Goal: Task Accomplishment & Management: Complete application form

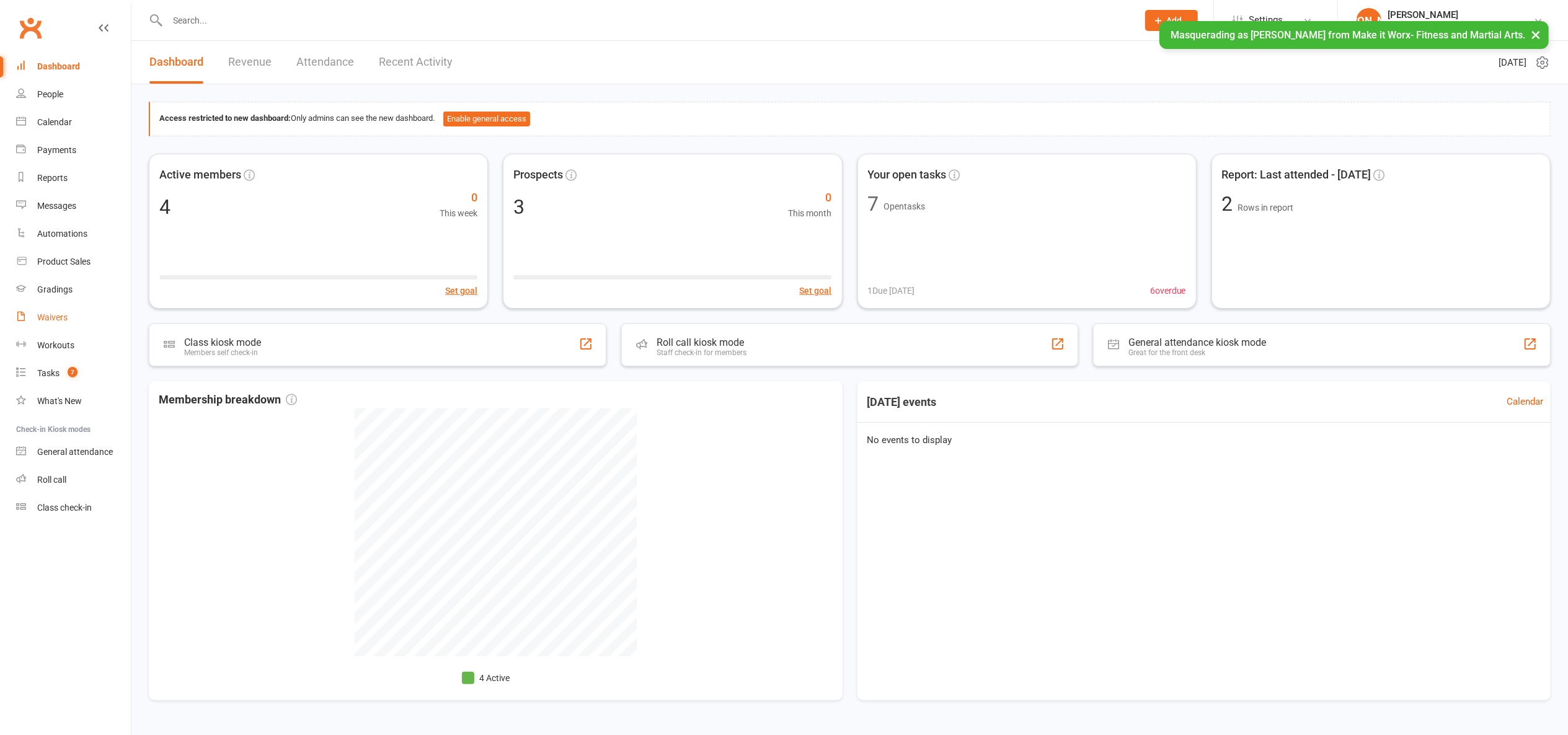
click at [73, 311] on link "Waivers" at bounding box center [73, 317] width 115 height 28
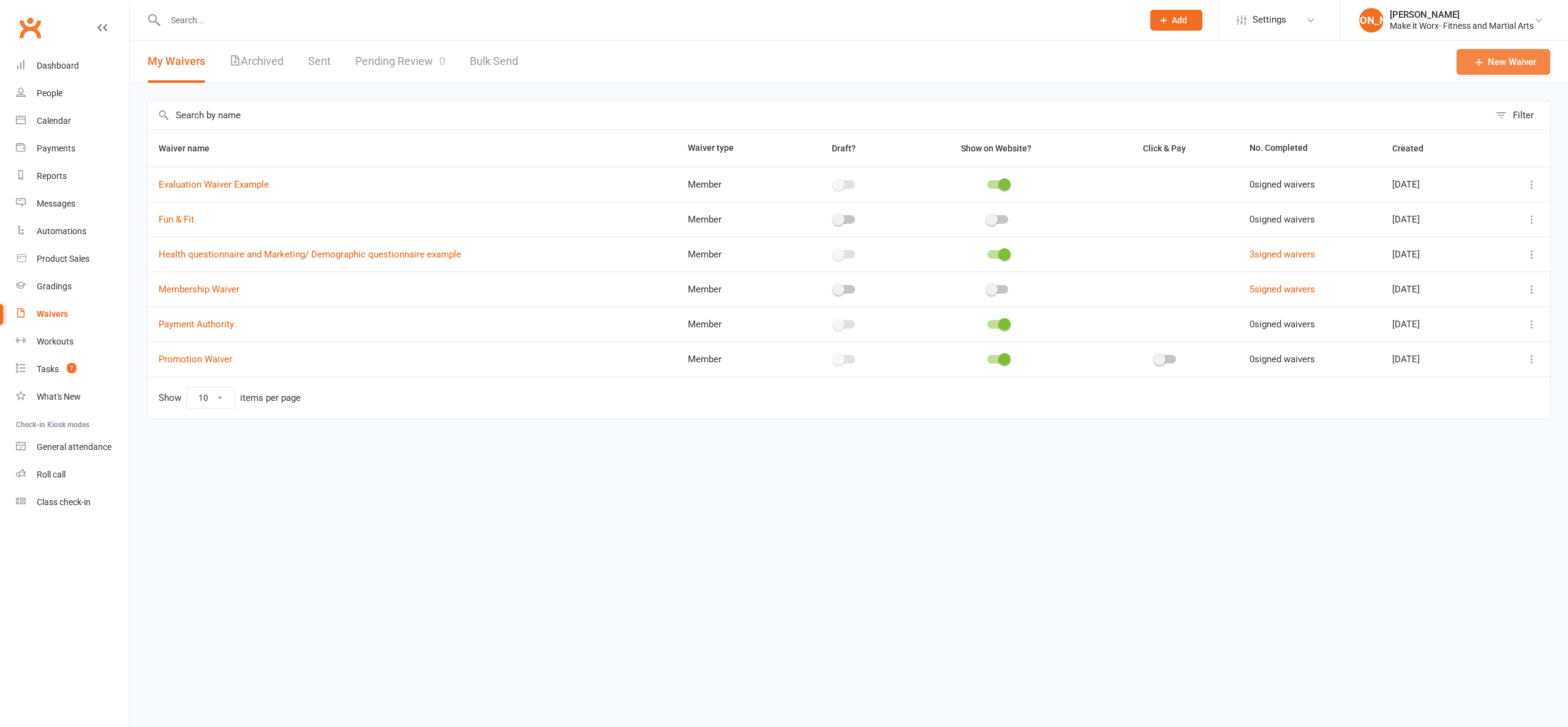
click at [1502, 63] on link "New Waiver" at bounding box center [1504, 62] width 94 height 25
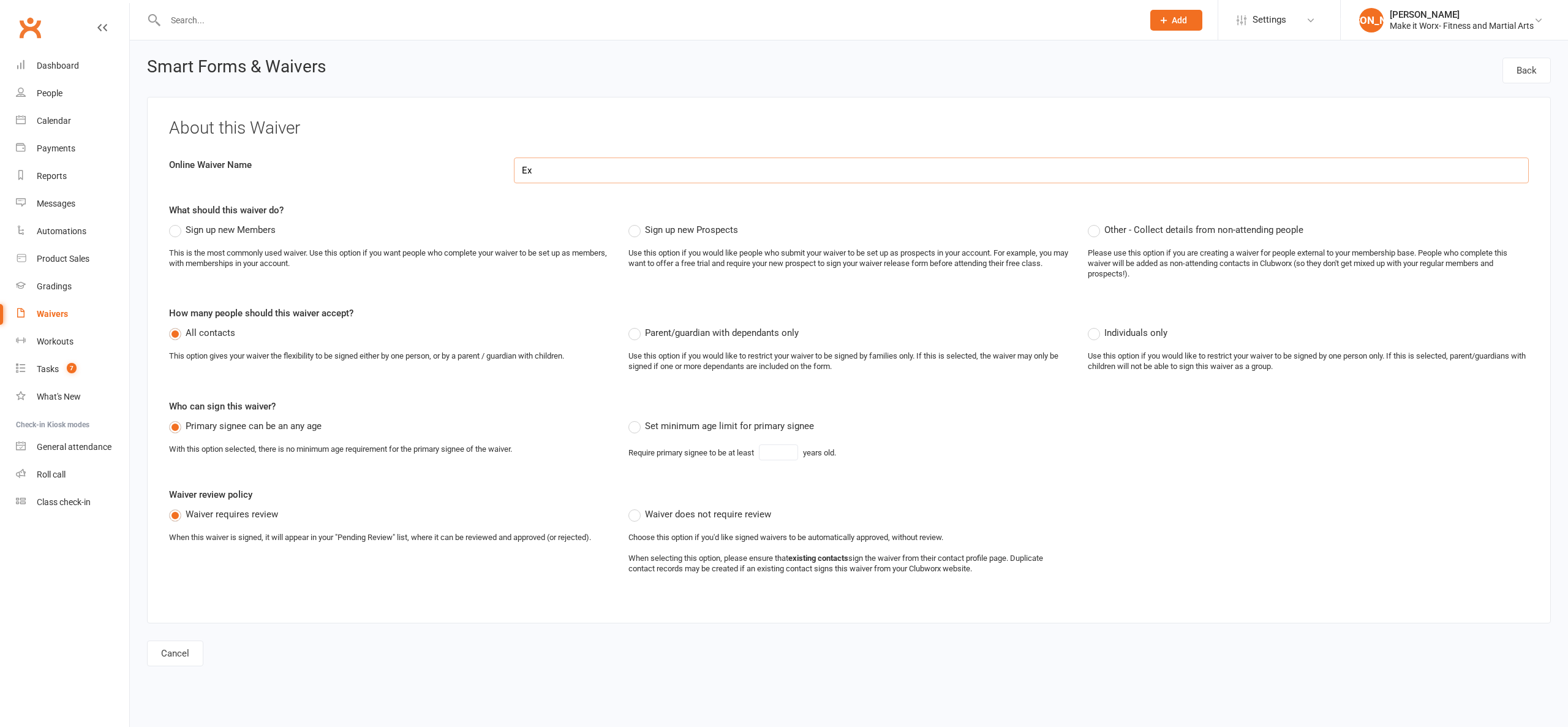
type input "E"
type input "New Member Waiver"
click at [187, 230] on span "Sign up new Members" at bounding box center [231, 229] width 90 height 13
click at [177, 223] on input "Sign up new Members" at bounding box center [172, 223] width 8 height 0
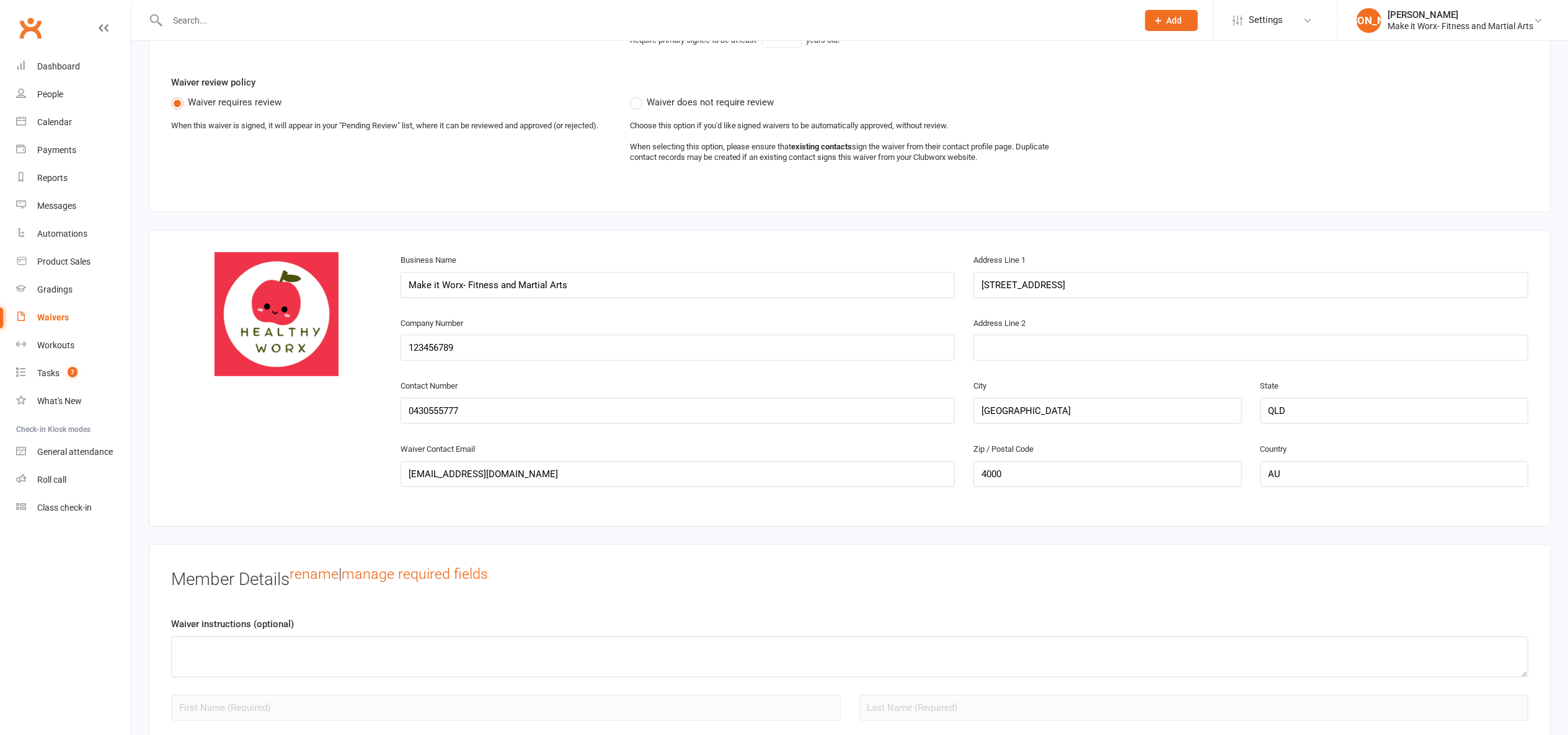
scroll to position [419, 0]
click at [1265, 23] on span "Settings" at bounding box center [1265, 20] width 34 height 28
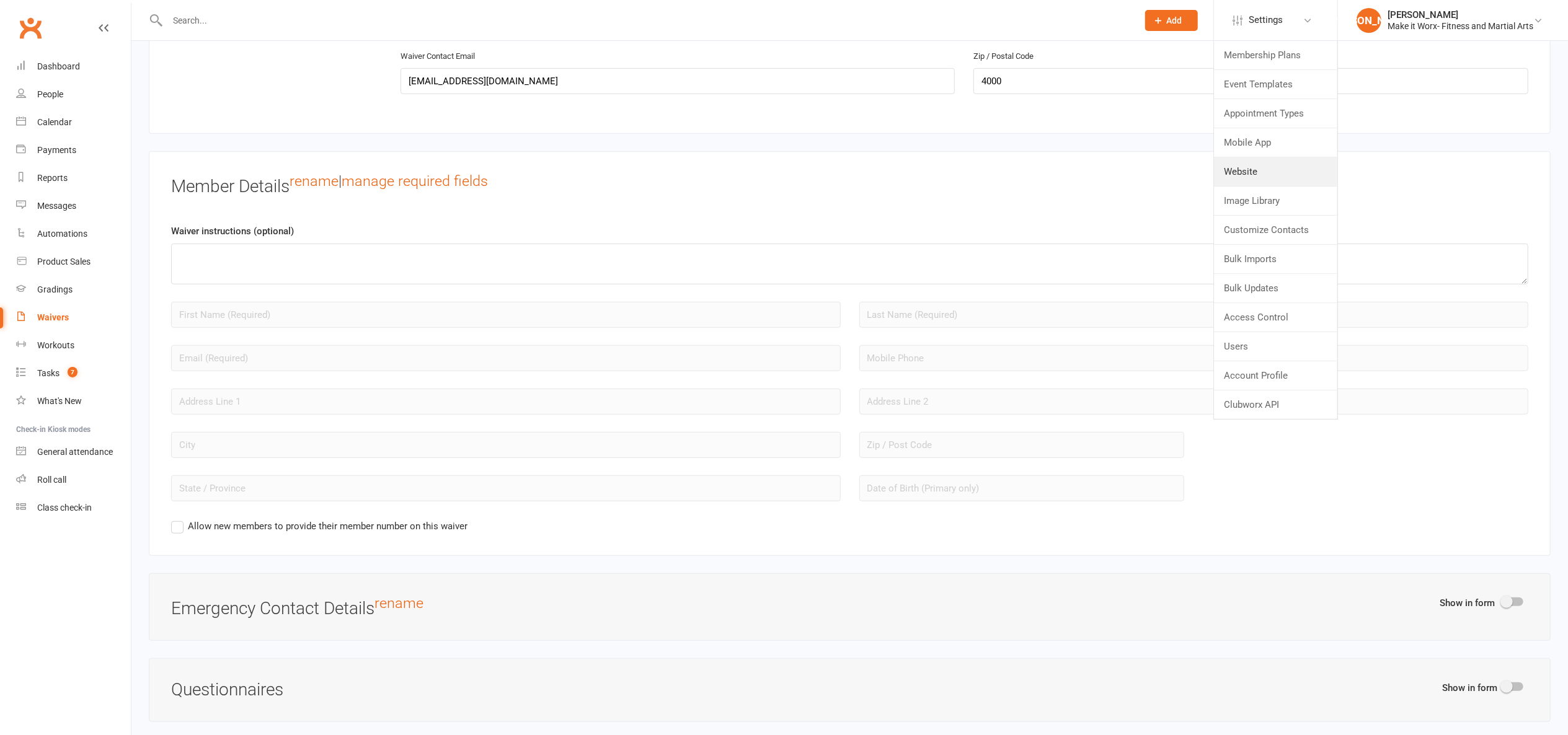
scroll to position [809, 0]
click at [734, 168] on div "Member Details rename | manage required fields Waiver instructions (optional) A…" at bounding box center [849, 355] width 1402 height 405
click at [1520, 607] on div at bounding box center [1513, 602] width 21 height 8
click at [1502, 601] on input "checkbox" at bounding box center [1502, 601] width 0 height 0
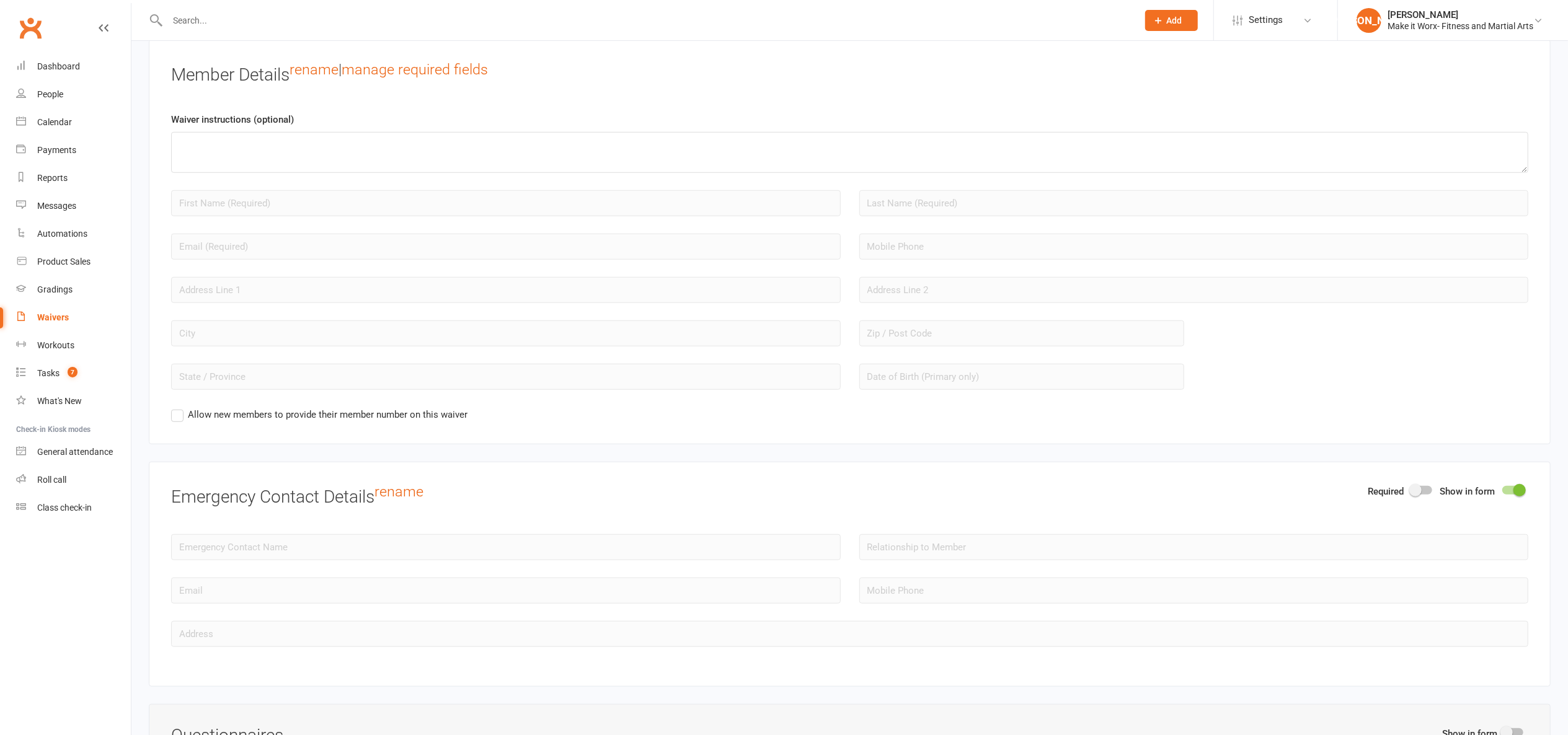
scroll to position [916, 0]
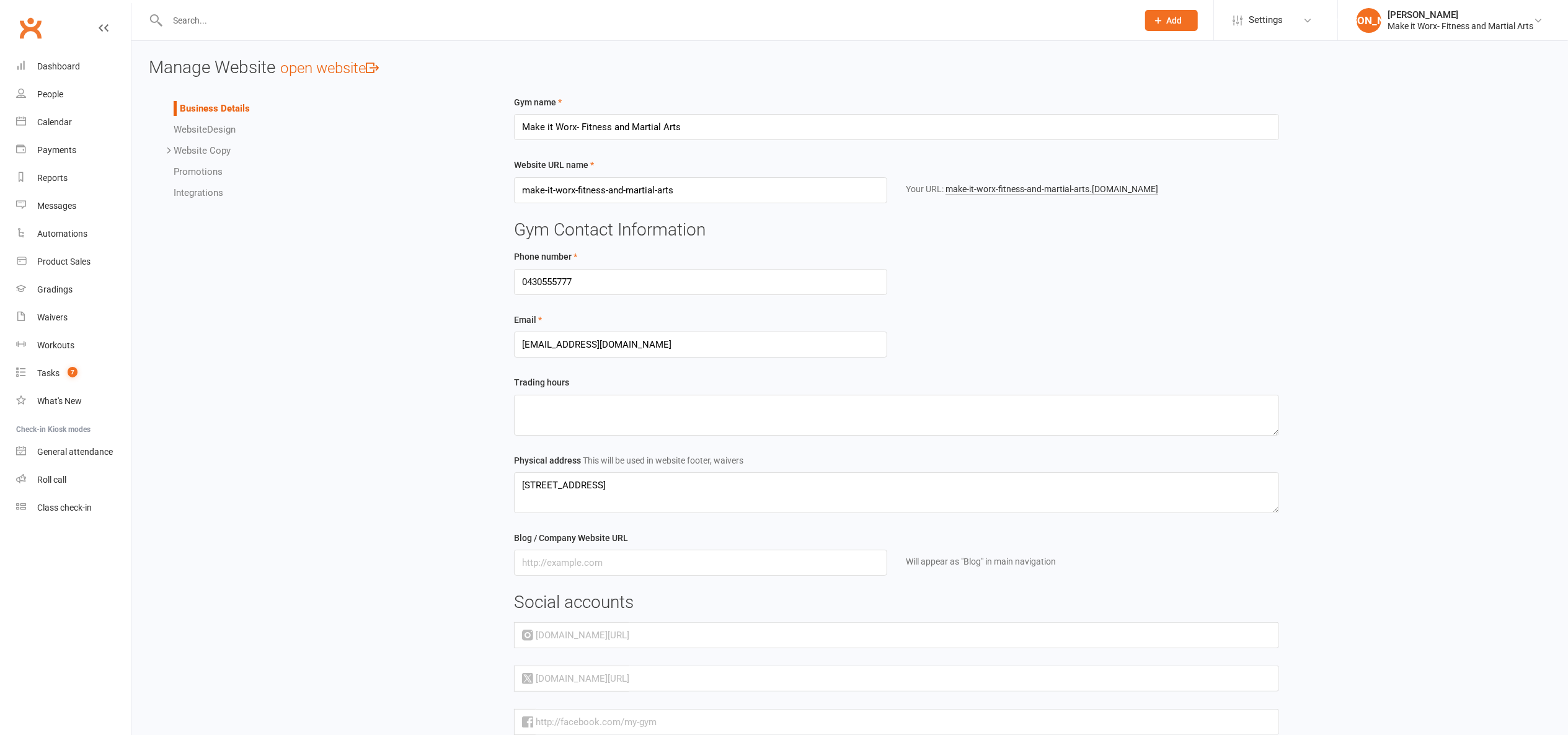
click at [224, 131] on link "Website Design" at bounding box center [205, 129] width 62 height 11
